Goal: Information Seeking & Learning: Find specific fact

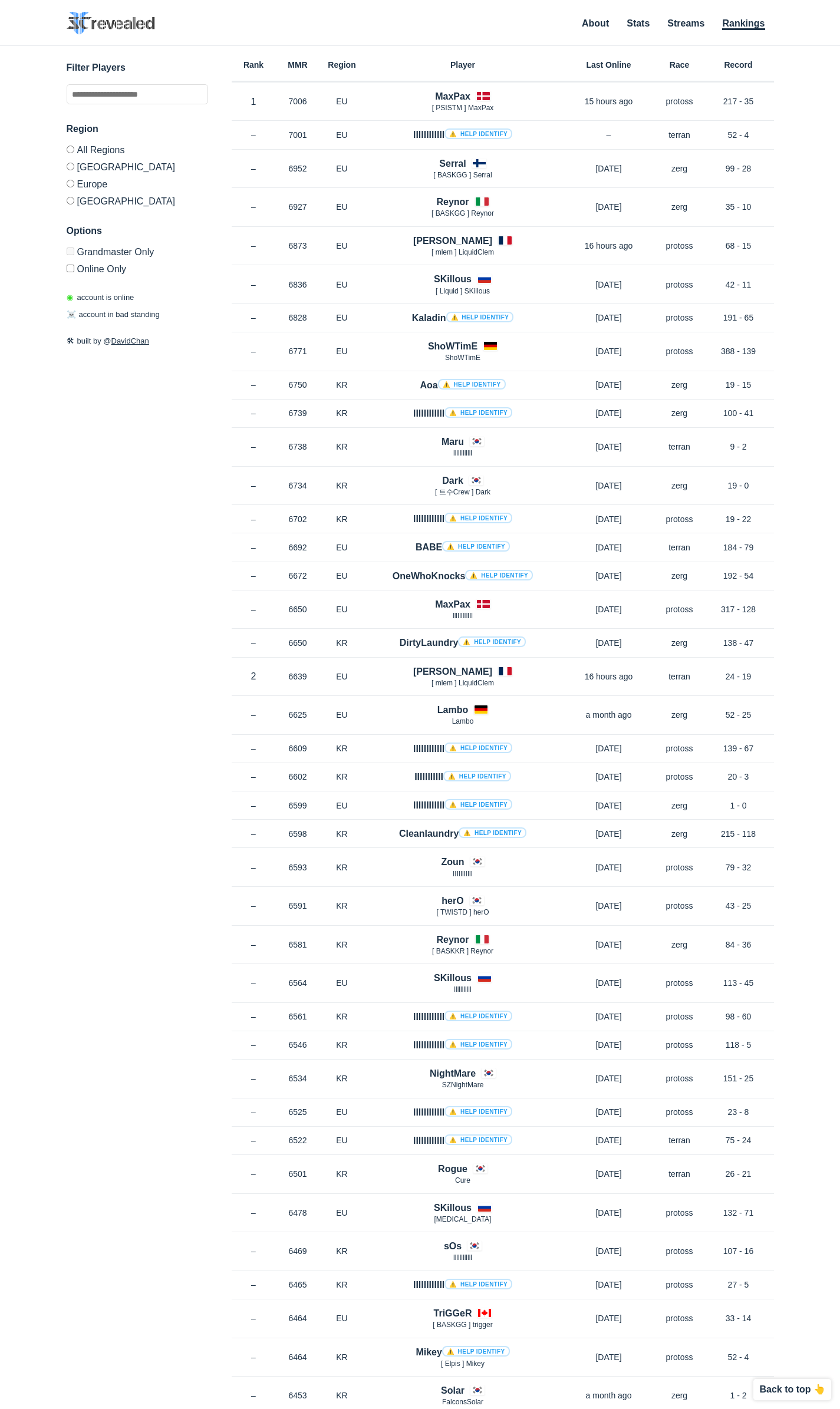
click at [93, 185] on label "Europe" at bounding box center [138, 184] width 142 height 17
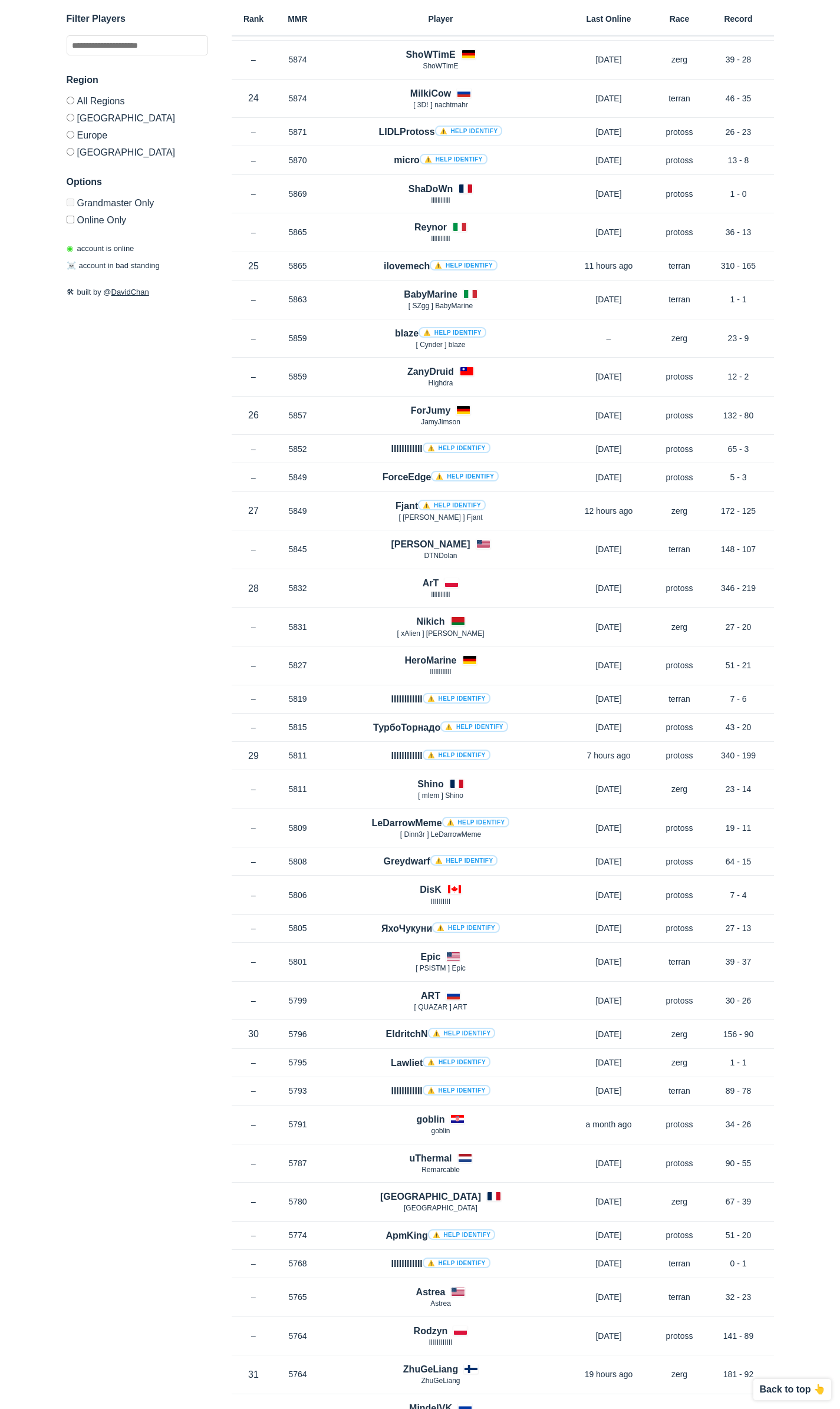
scroll to position [3595, 0]
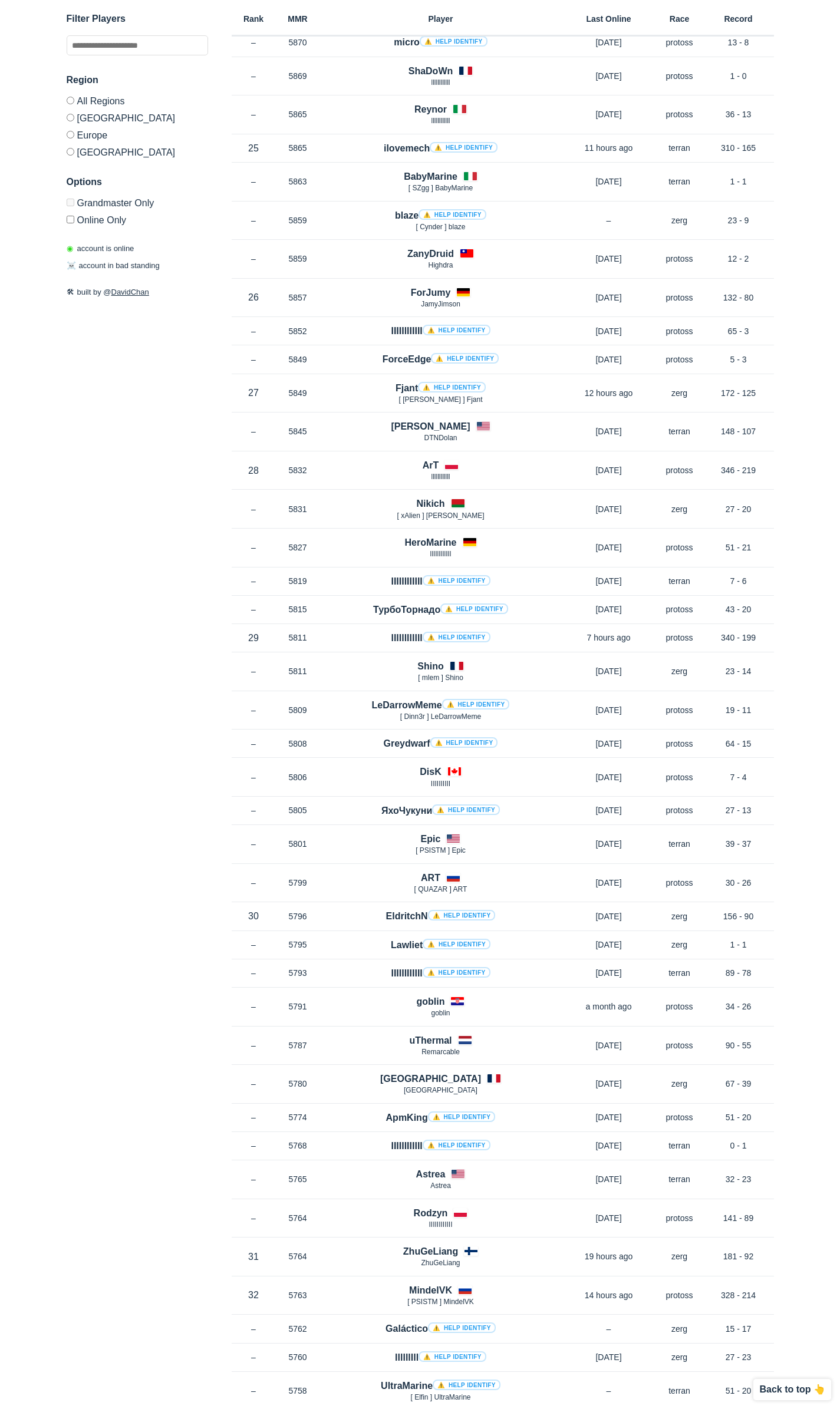
drag, startPoint x: 163, startPoint y: 530, endPoint x: 97, endPoint y: 585, distance: 85.9
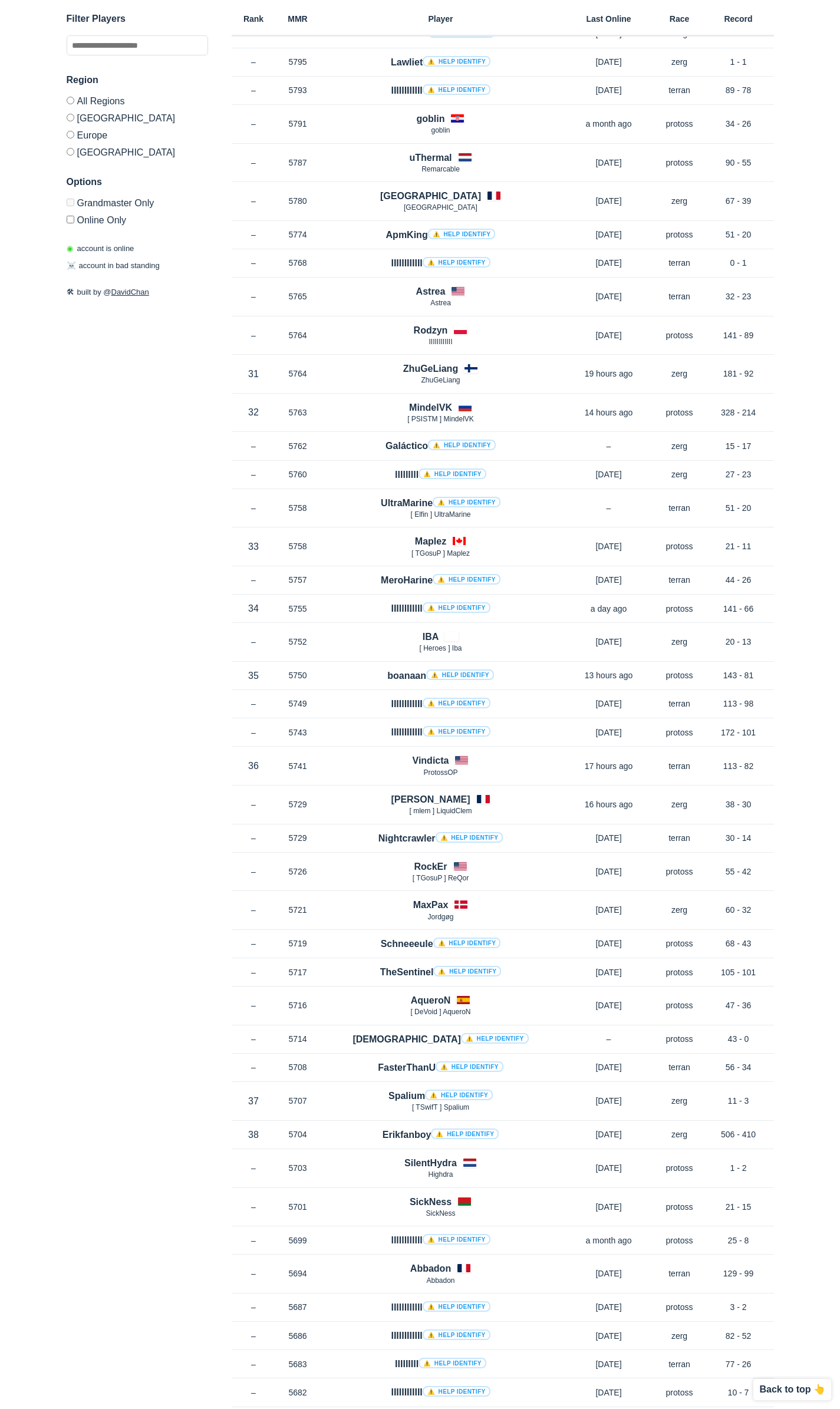
scroll to position [4479, 0]
click at [126, 52] on input "text" at bounding box center [138, 45] width 142 height 20
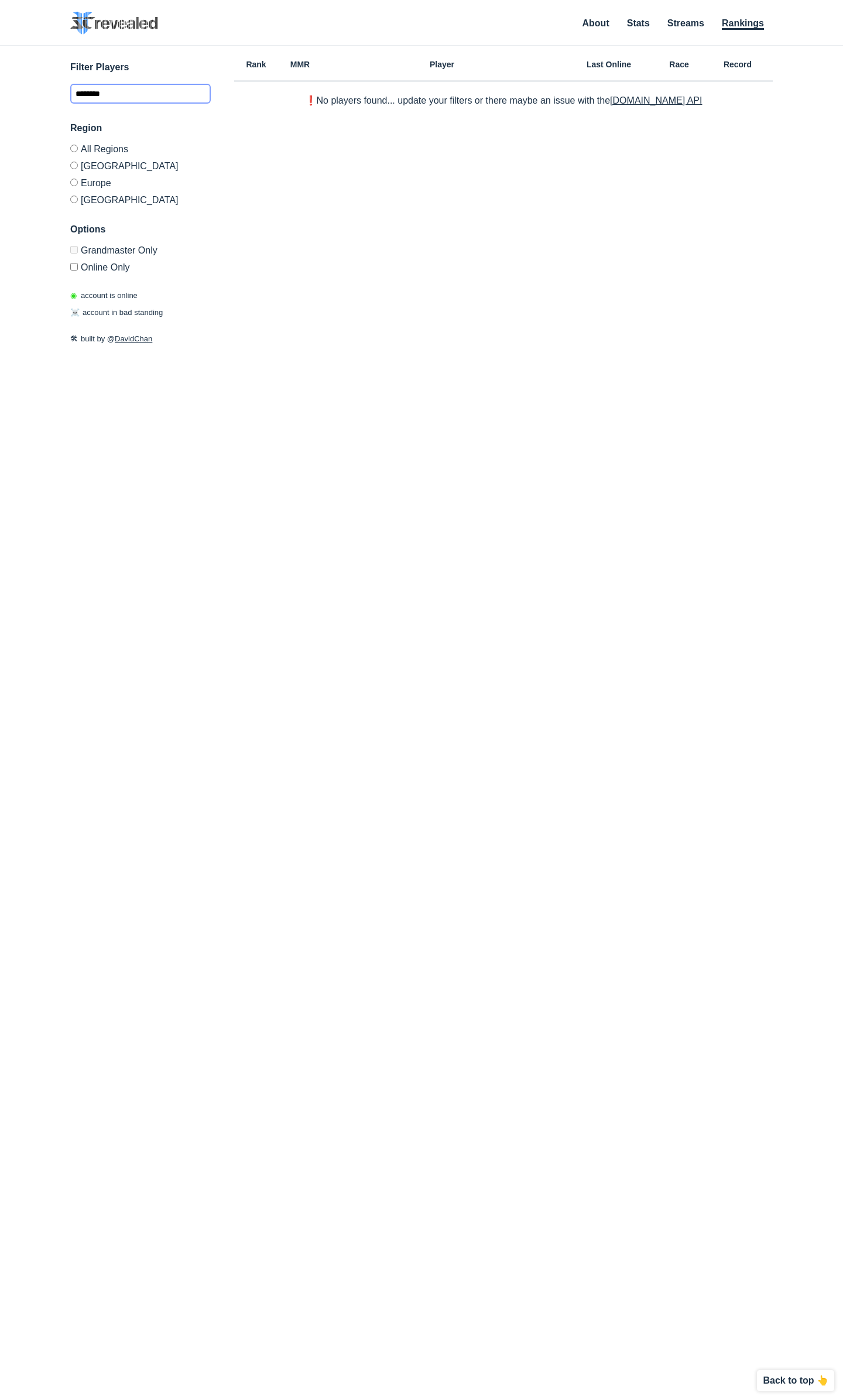
type input "********"
